Goal: Check status: Check status

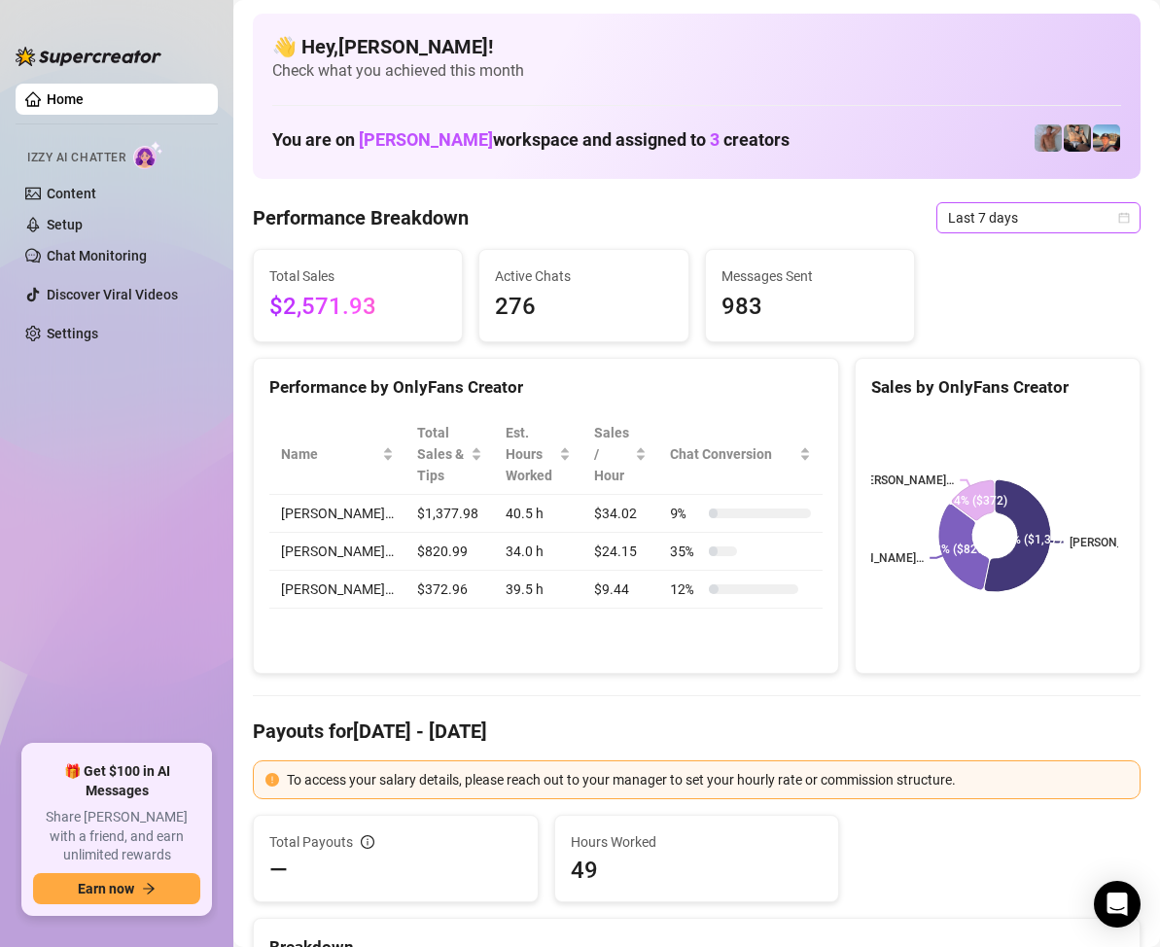
click at [1119, 214] on icon "calendar" at bounding box center [1124, 217] width 11 height 11
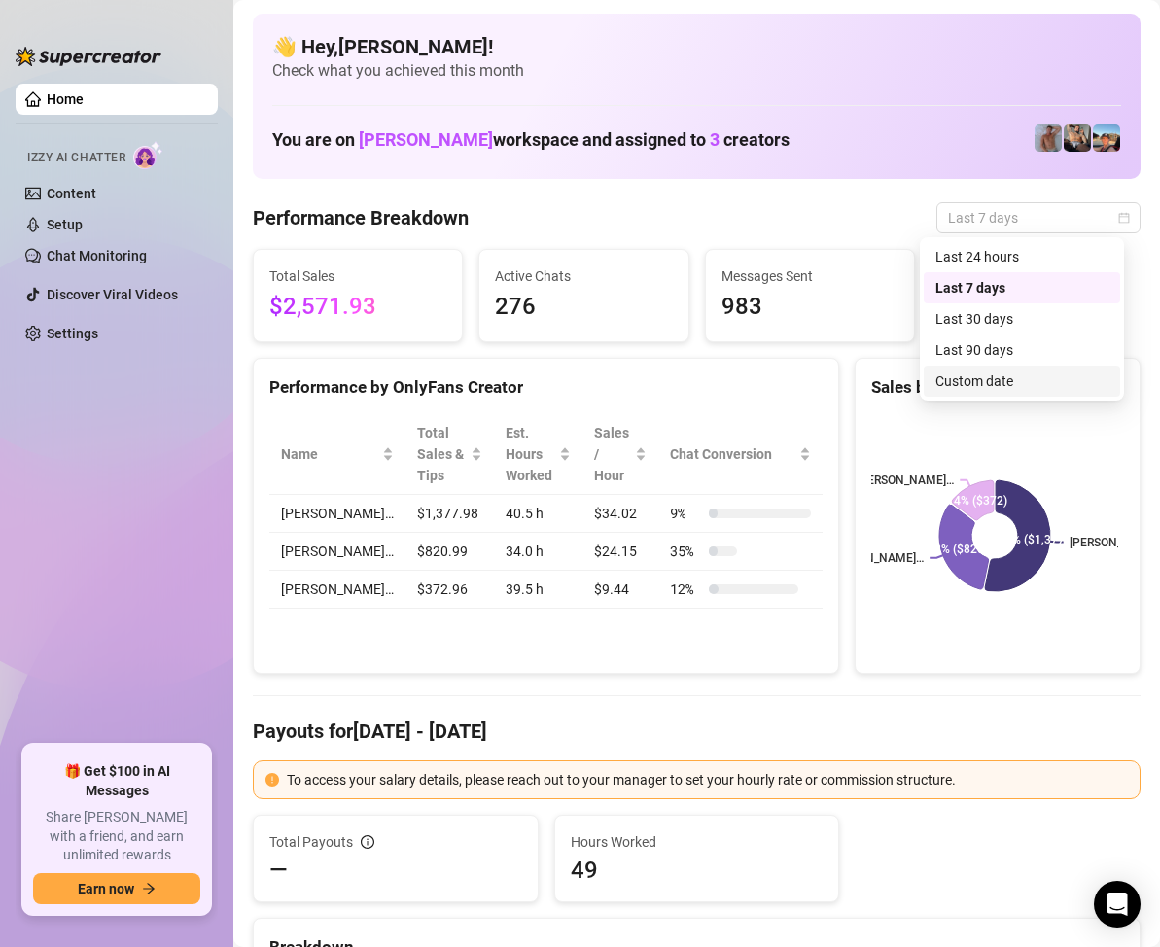
click at [992, 377] on div "Custom date" at bounding box center [1022, 381] width 173 height 21
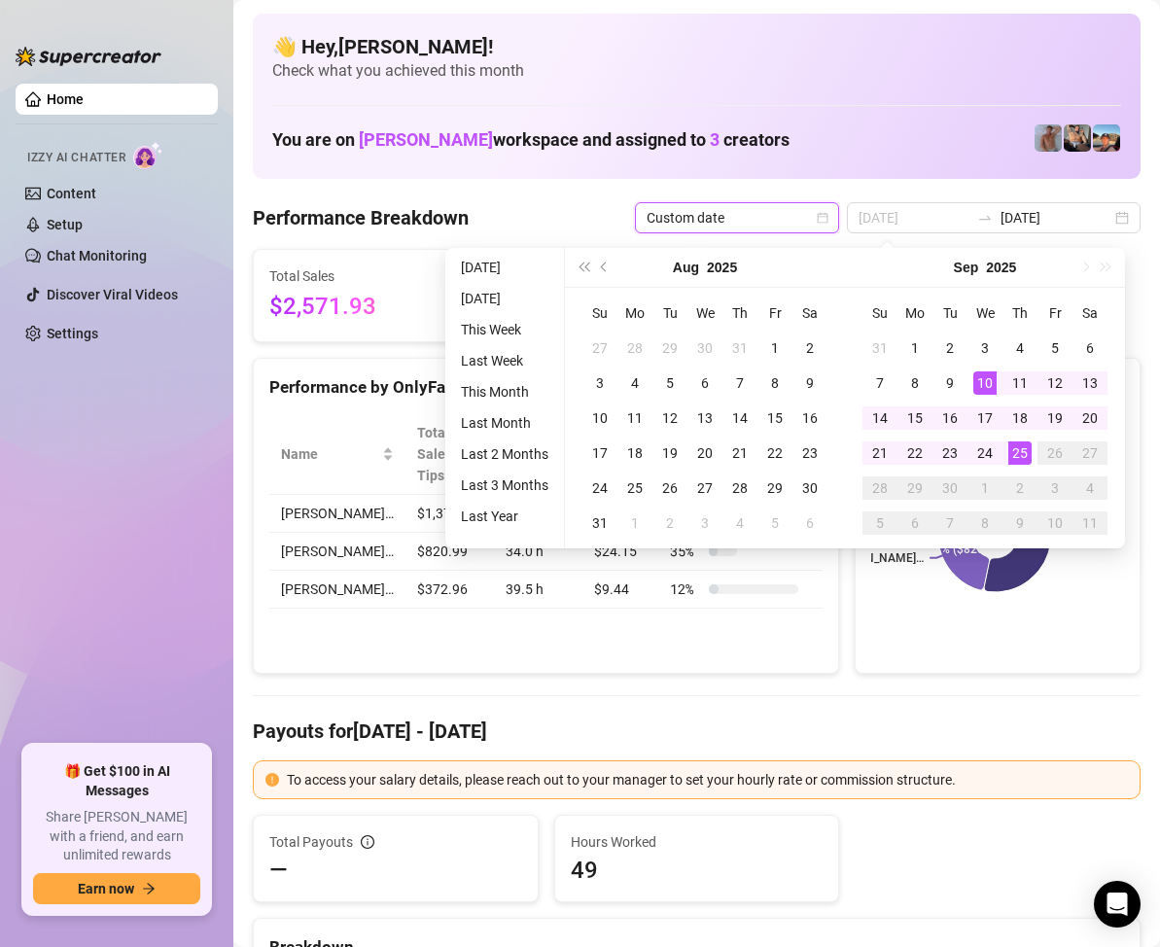
type input "[DATE]"
click at [1014, 450] on div "25" at bounding box center [1019, 453] width 23 height 23
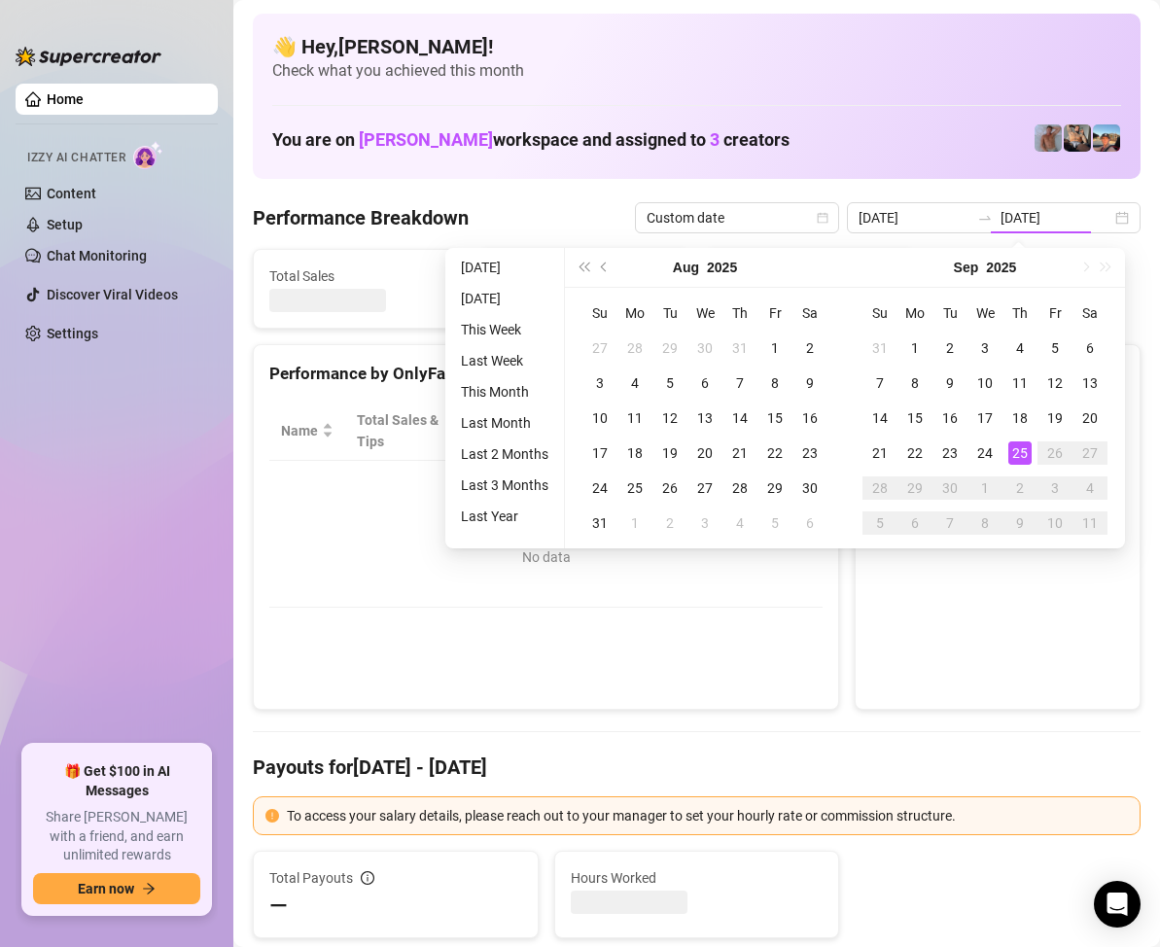
type input "[DATE]"
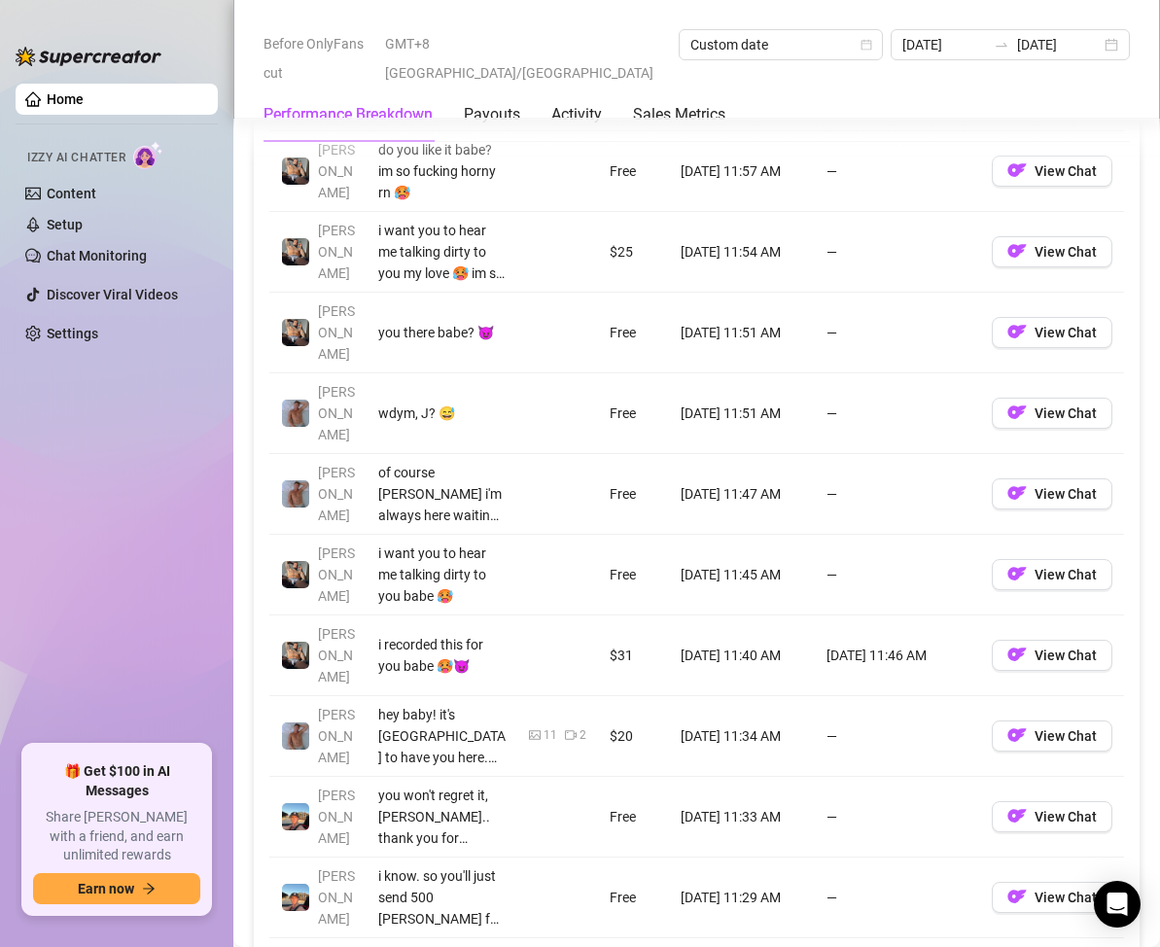
scroll to position [1848, 0]
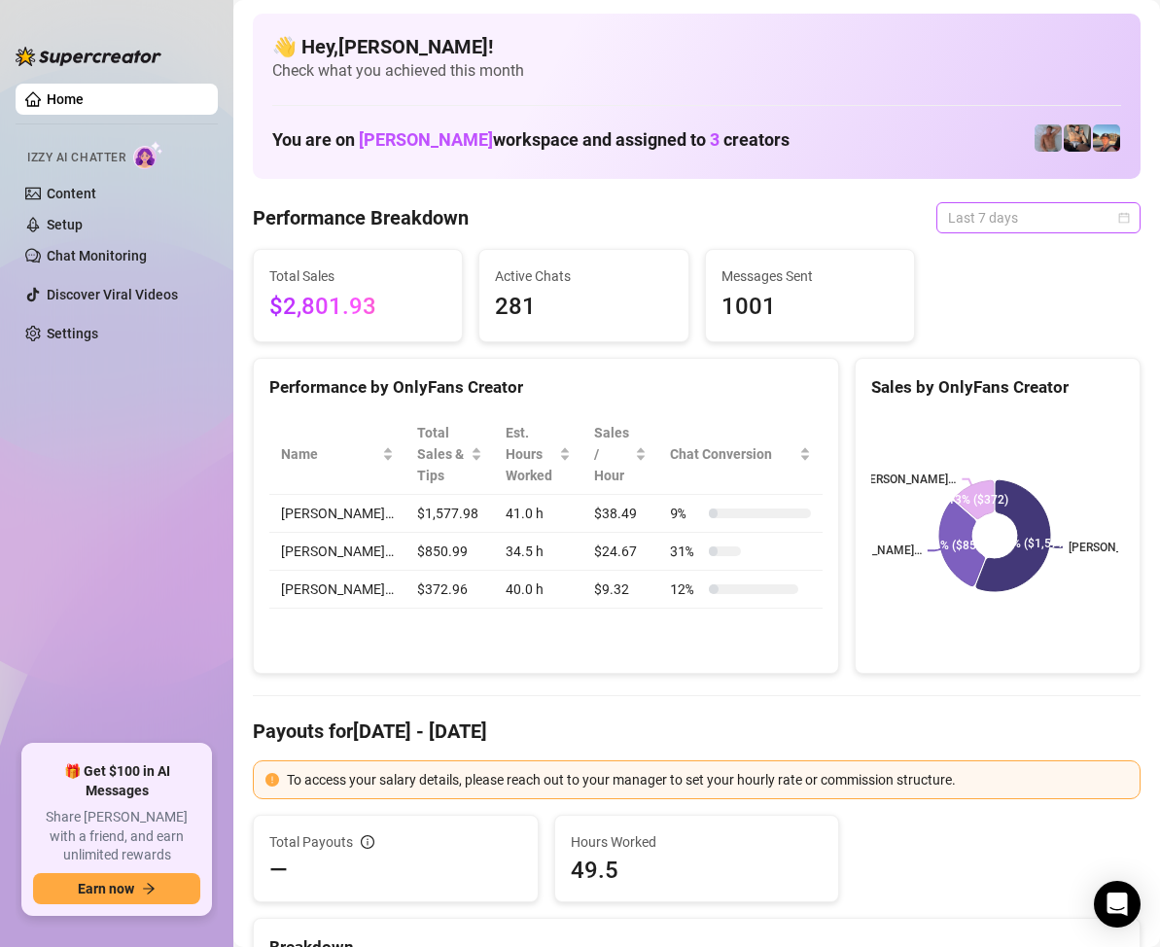
click at [1113, 218] on div "Last 7 days" at bounding box center [1038, 217] width 204 height 31
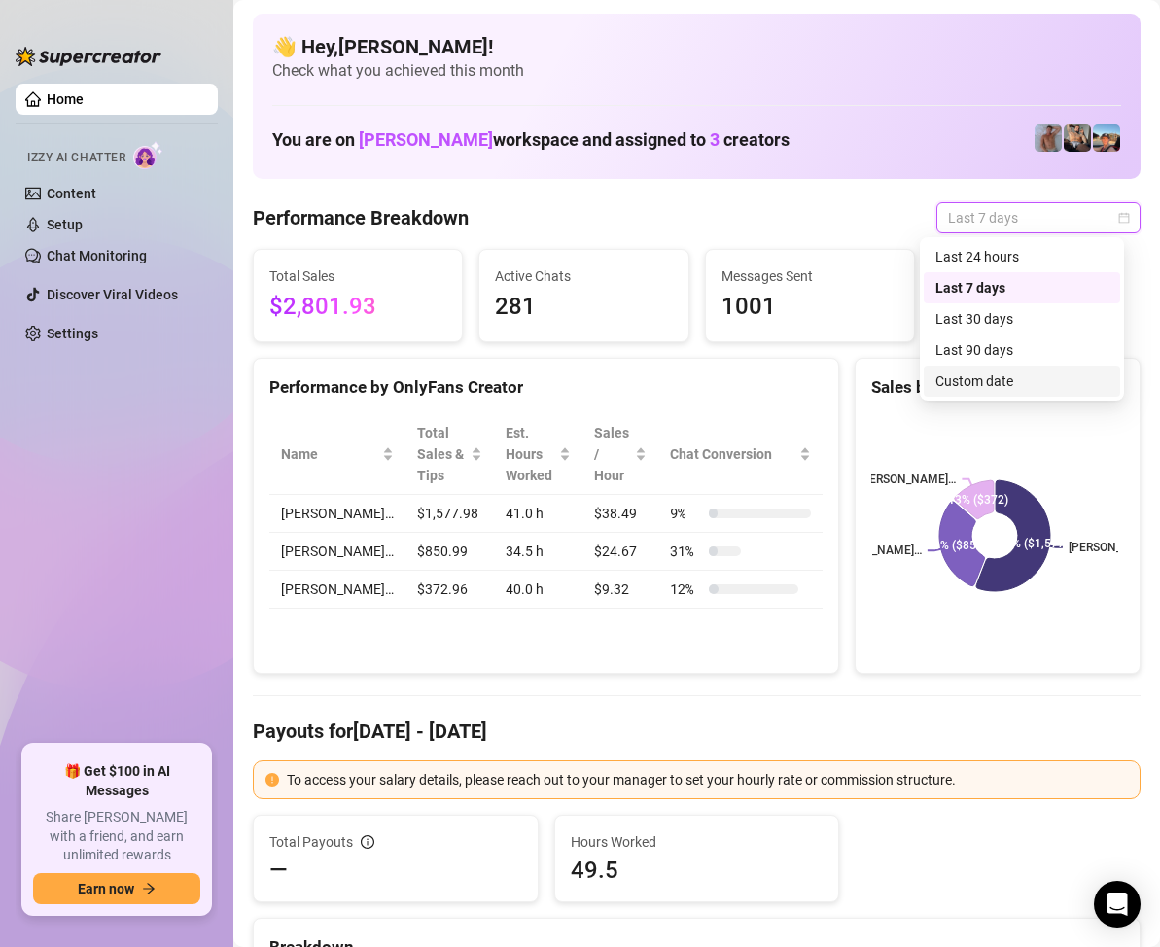
click at [1011, 377] on div "Custom date" at bounding box center [1022, 381] width 173 height 21
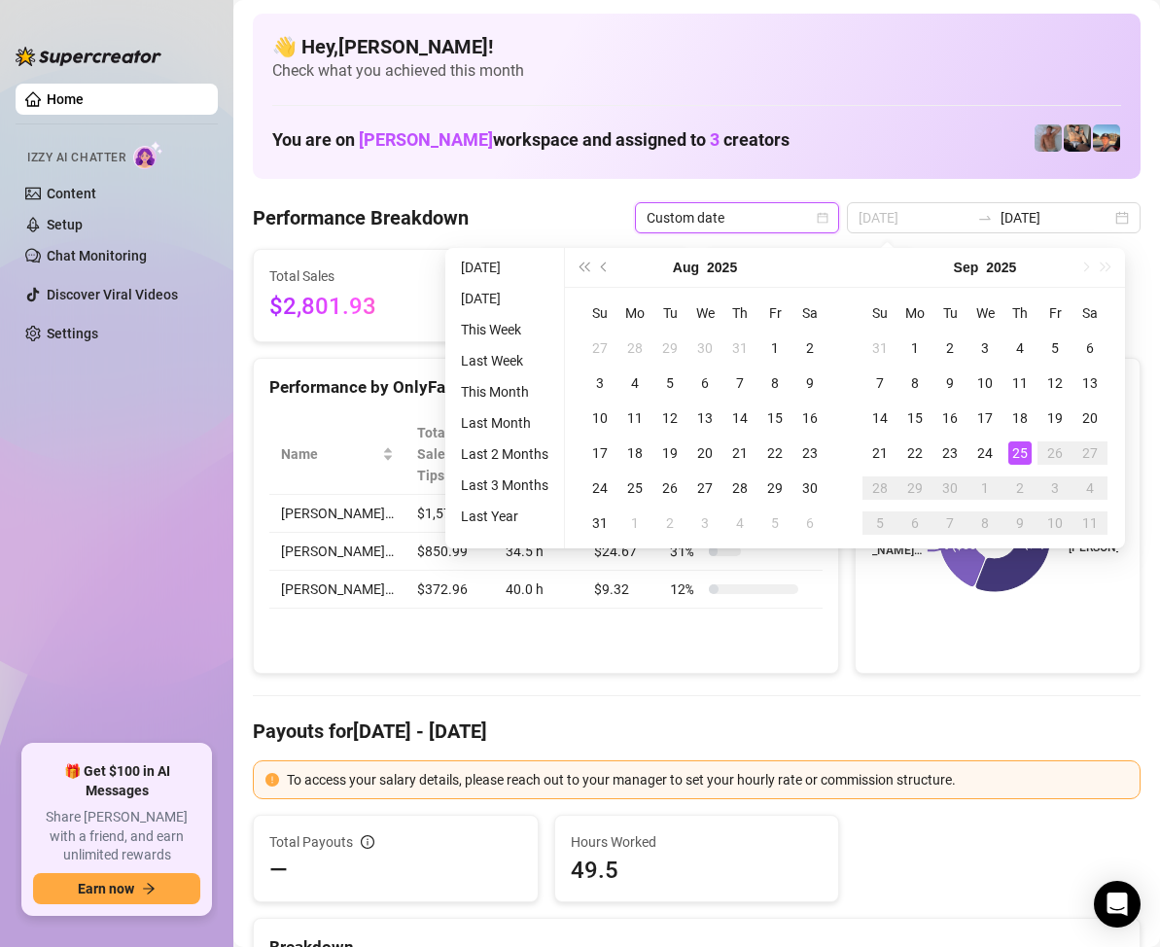
type input "[DATE]"
click at [1017, 449] on div "25" at bounding box center [1019, 453] width 23 height 23
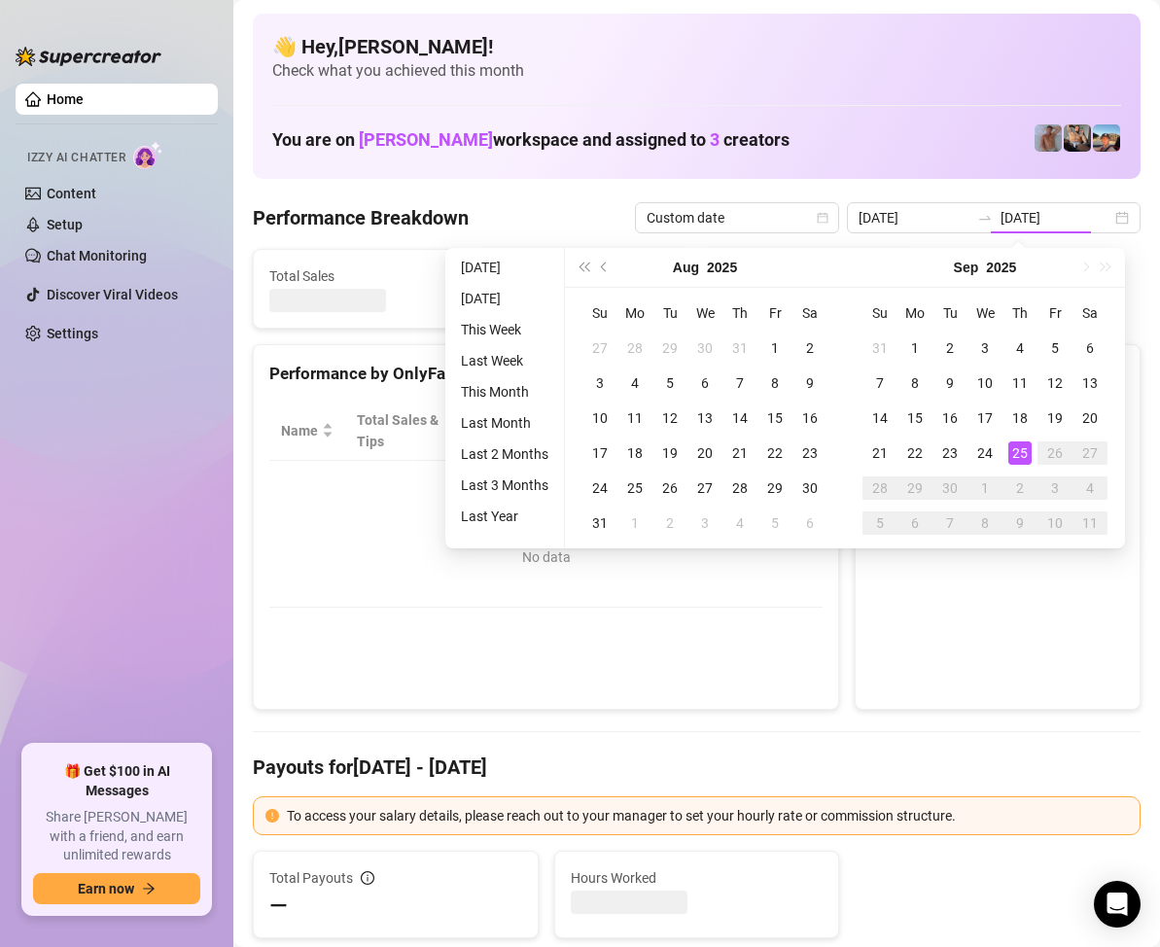
type input "[DATE]"
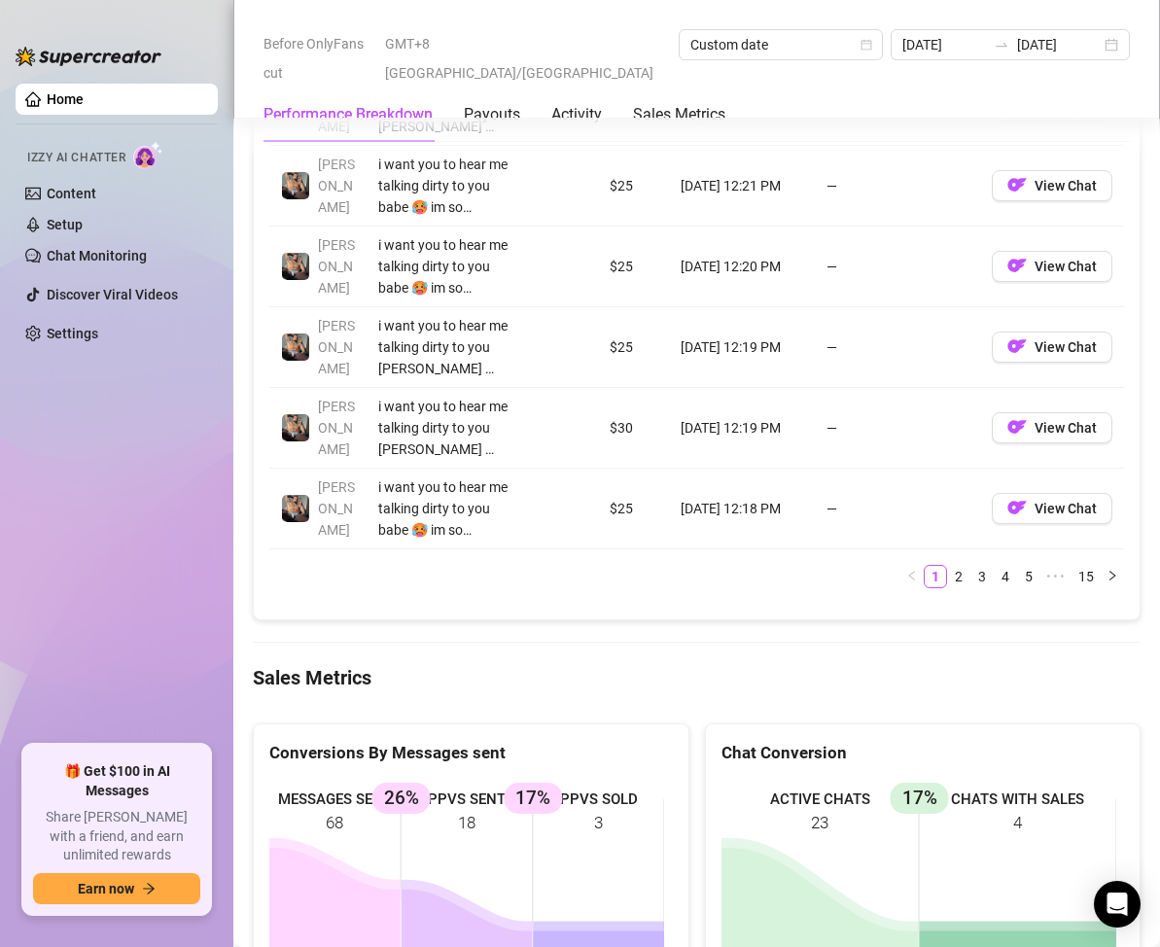
scroll to position [2626, 0]
